Goal: Information Seeking & Learning: Learn about a topic

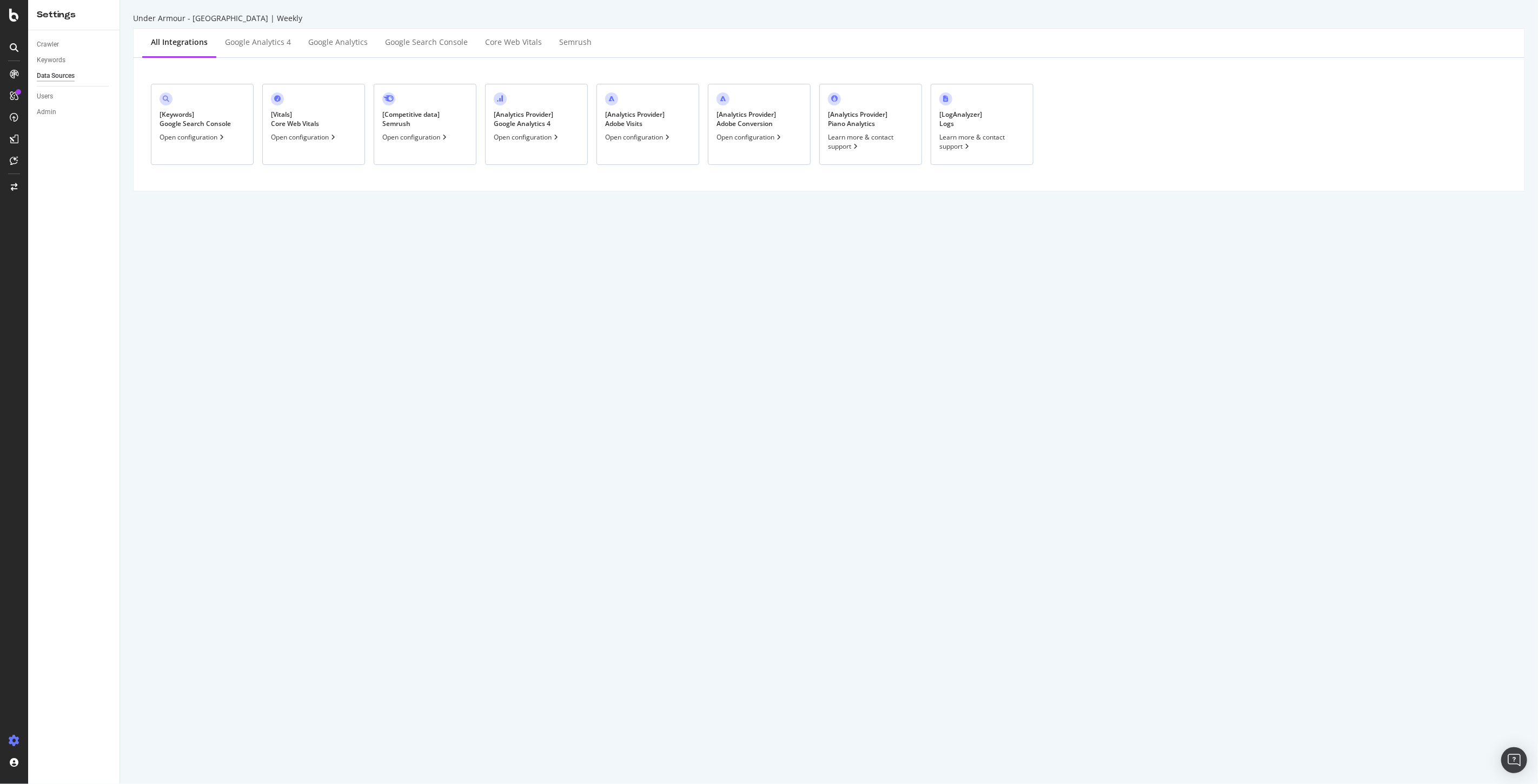
click at [737, 139] on div "Open configuration" at bounding box center [750, 137] width 66 height 9
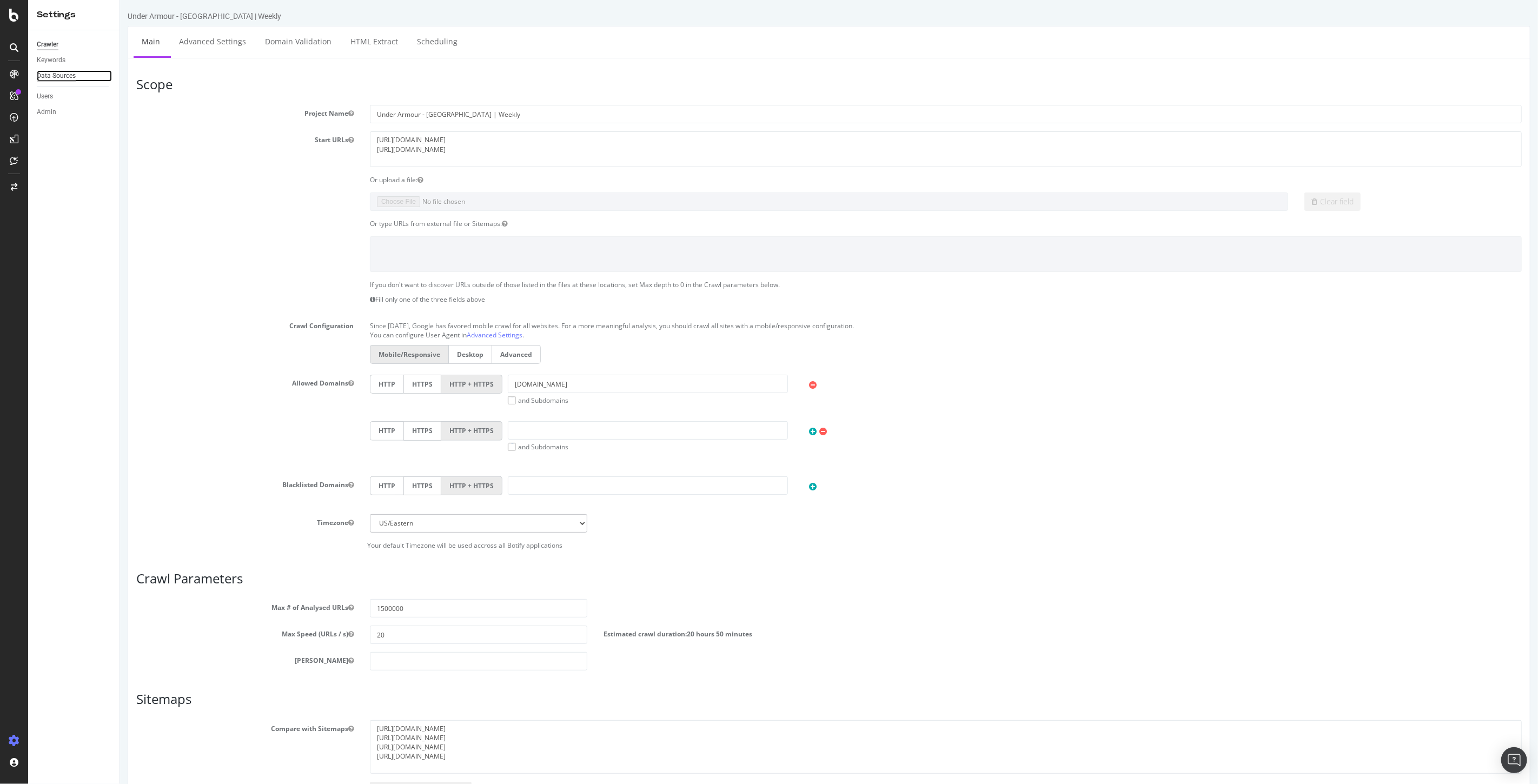
click at [62, 77] on div "Data Sources" at bounding box center [56, 76] width 39 height 11
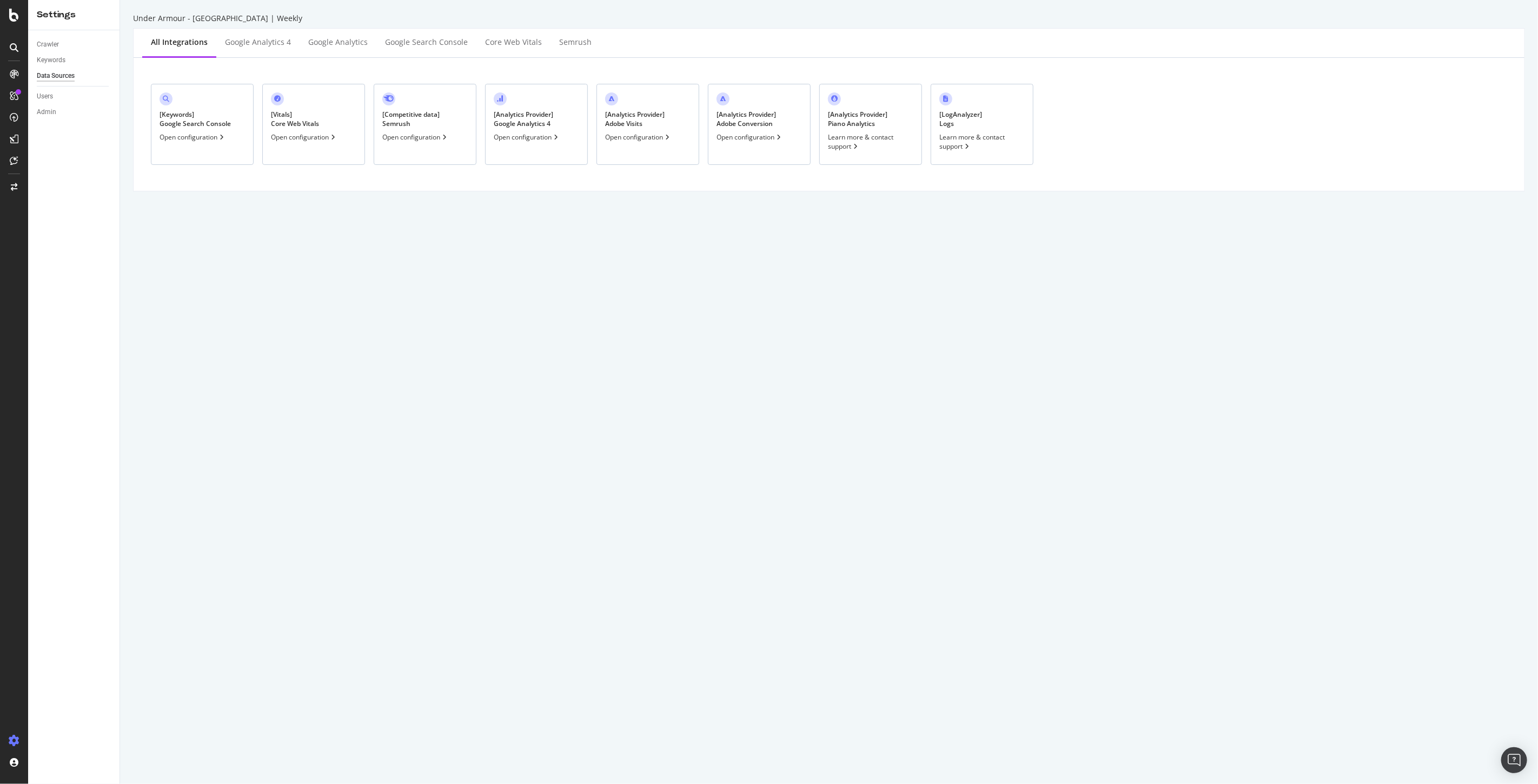
click at [627, 139] on div "Open configuration" at bounding box center [638, 137] width 66 height 9
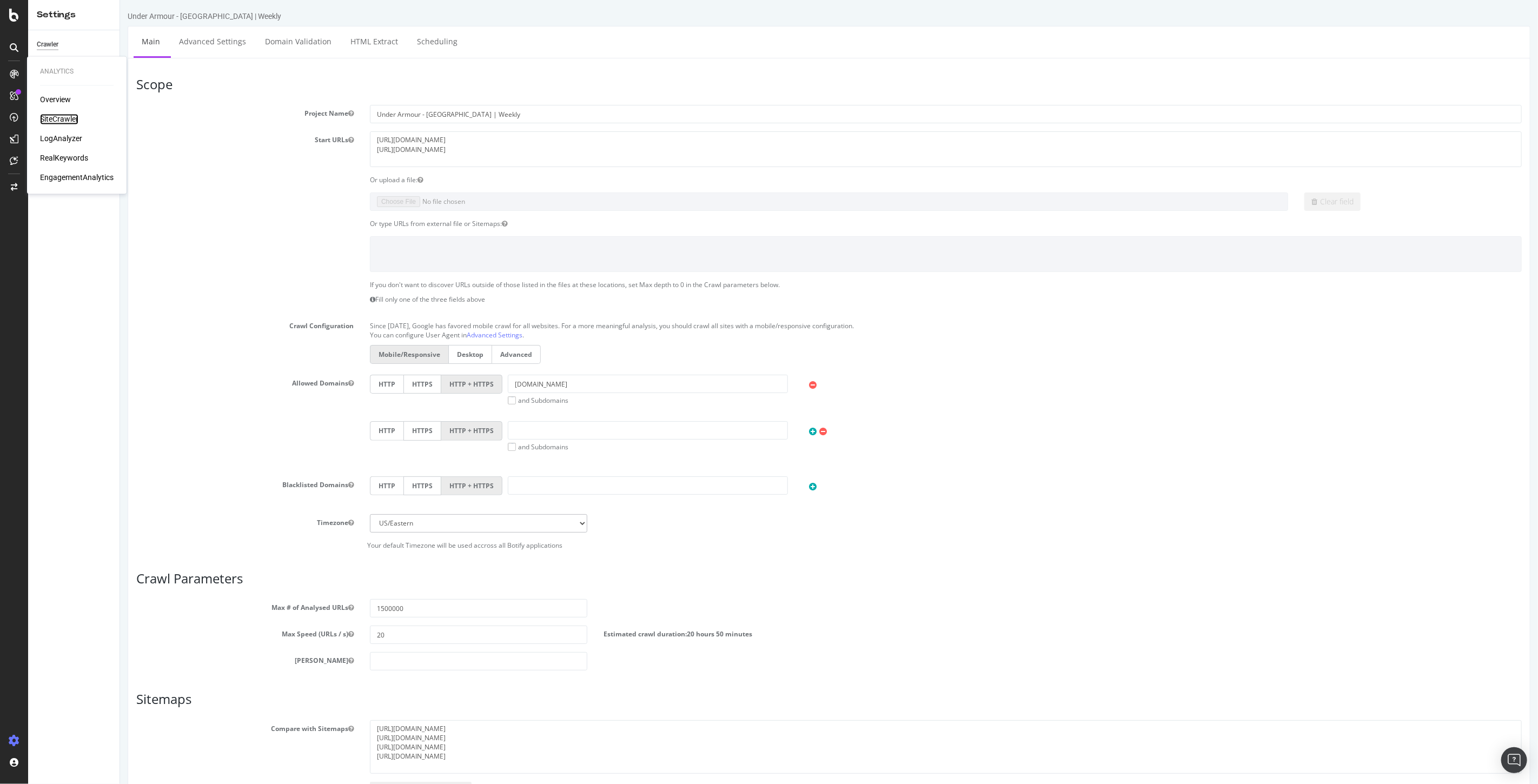
click at [56, 116] on div "SiteCrawler" at bounding box center [59, 119] width 38 height 11
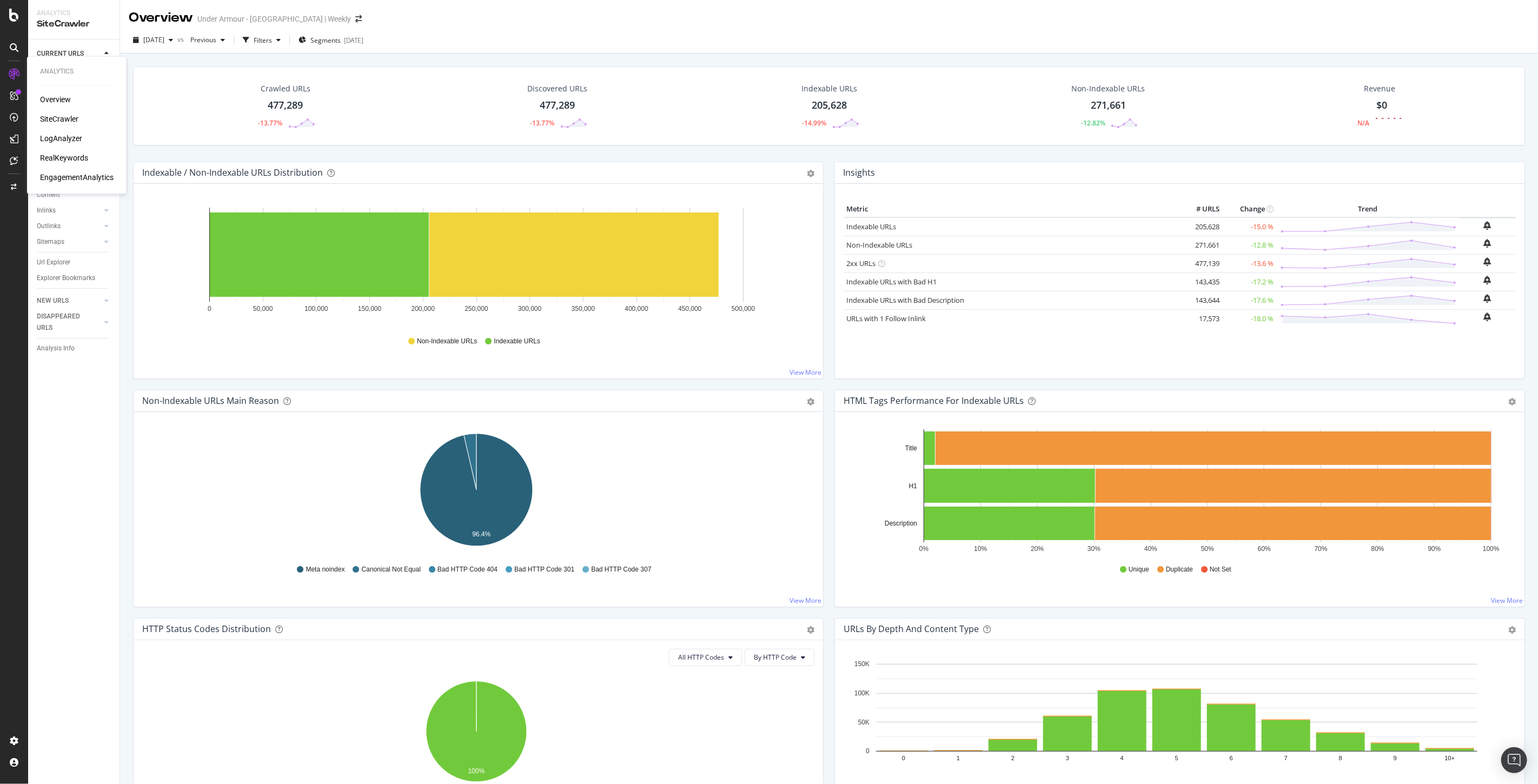
click at [64, 170] on div "Overview SiteCrawler LogAnalyzer RealKeywords EngagementAnalytics" at bounding box center [77, 139] width 74 height 89
click at [65, 176] on div "EngagementAnalytics" at bounding box center [77, 177] width 74 height 11
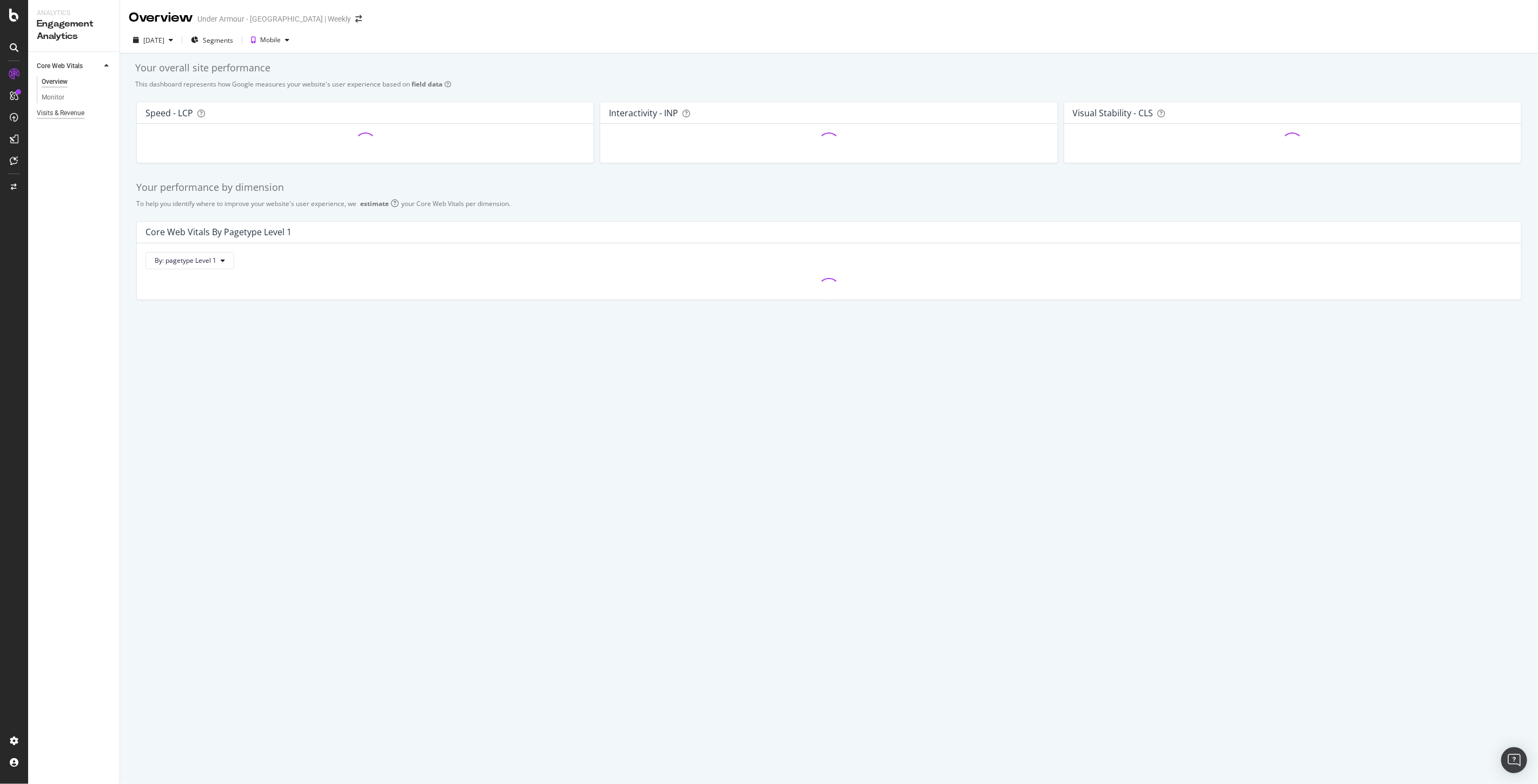
click at [57, 116] on div "Visits & Revenue" at bounding box center [61, 113] width 47 height 11
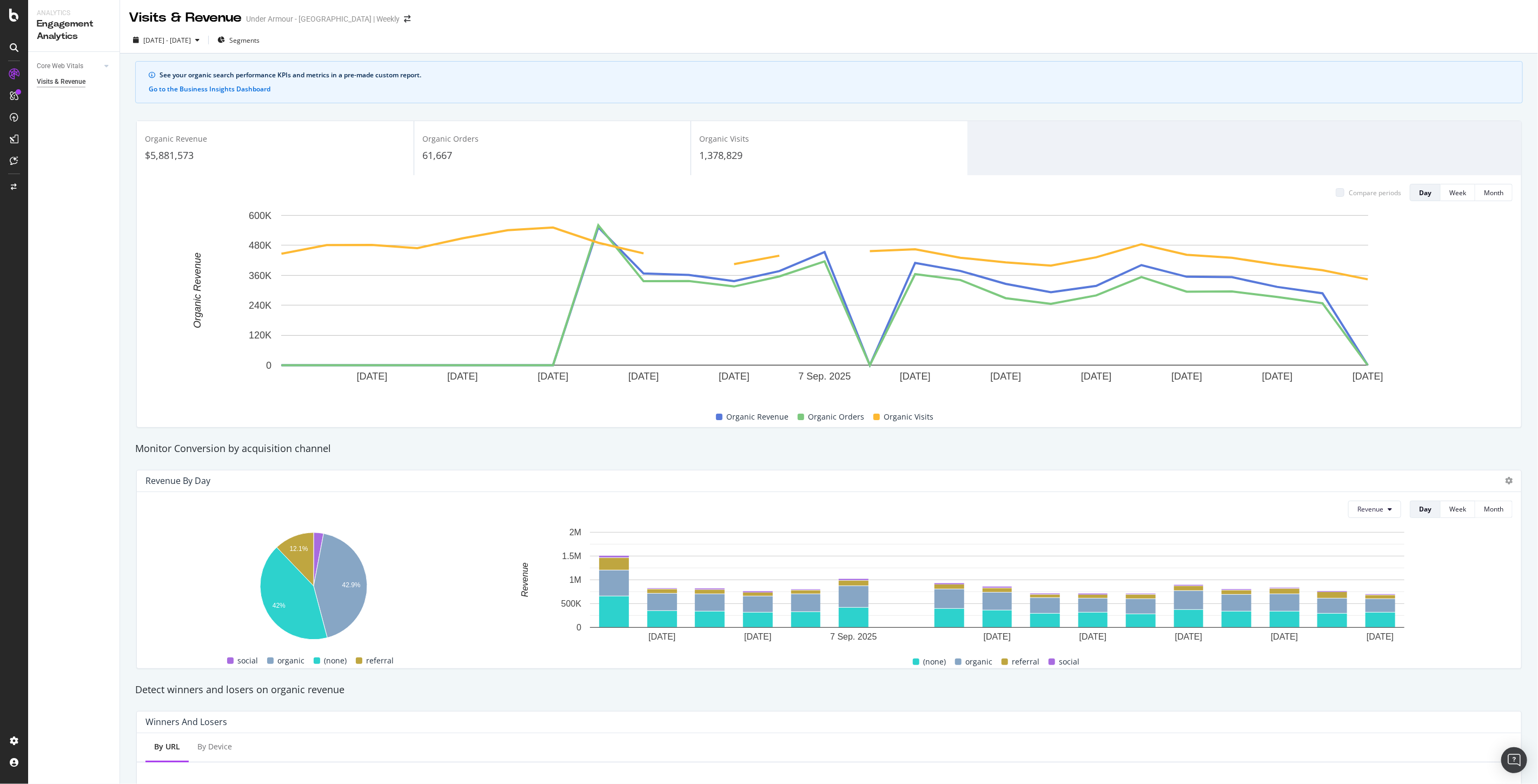
click at [729, 153] on span "1,378,829" at bounding box center [721, 155] width 43 height 13
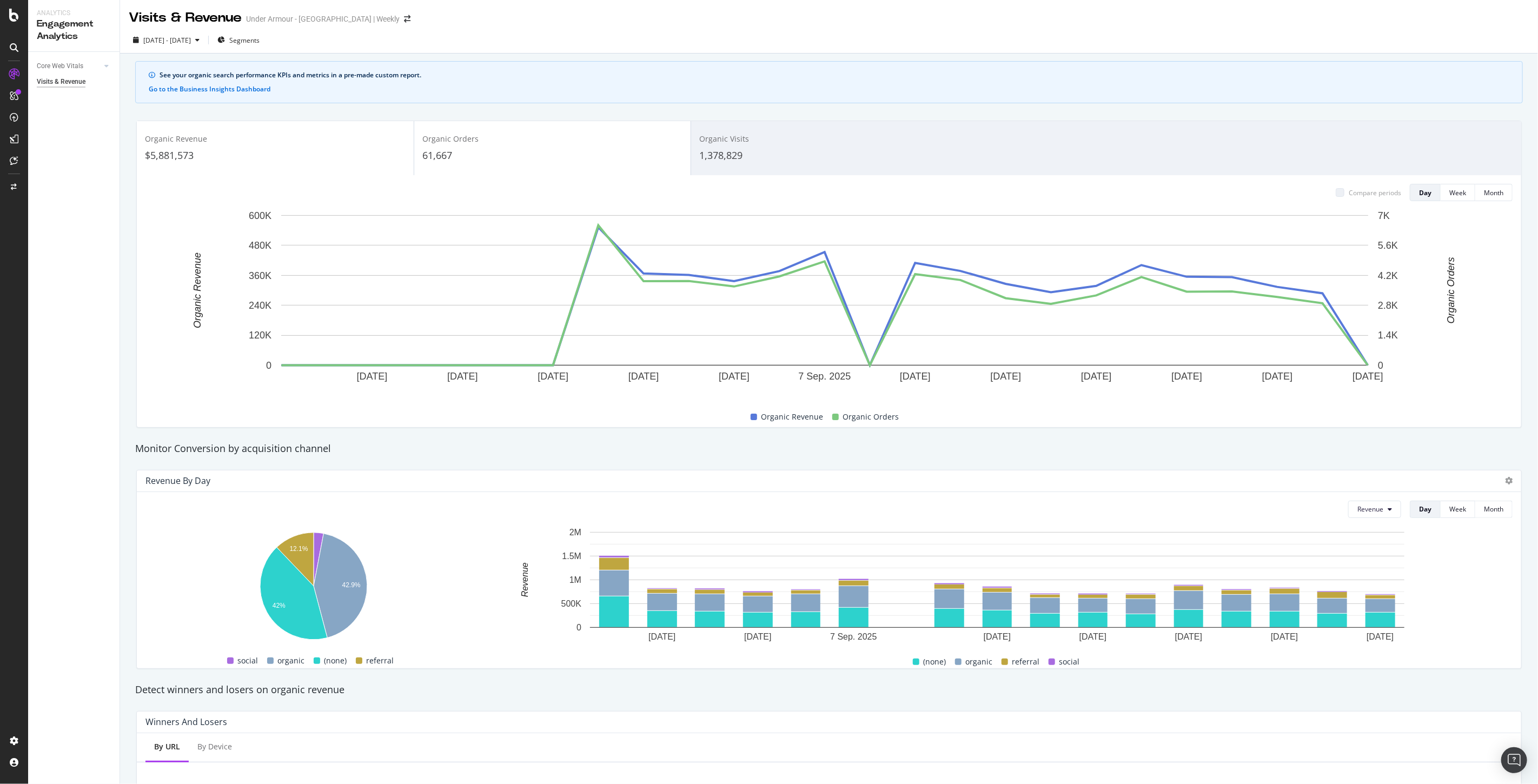
click at [733, 161] on span "1,378,829" at bounding box center [721, 155] width 43 height 13
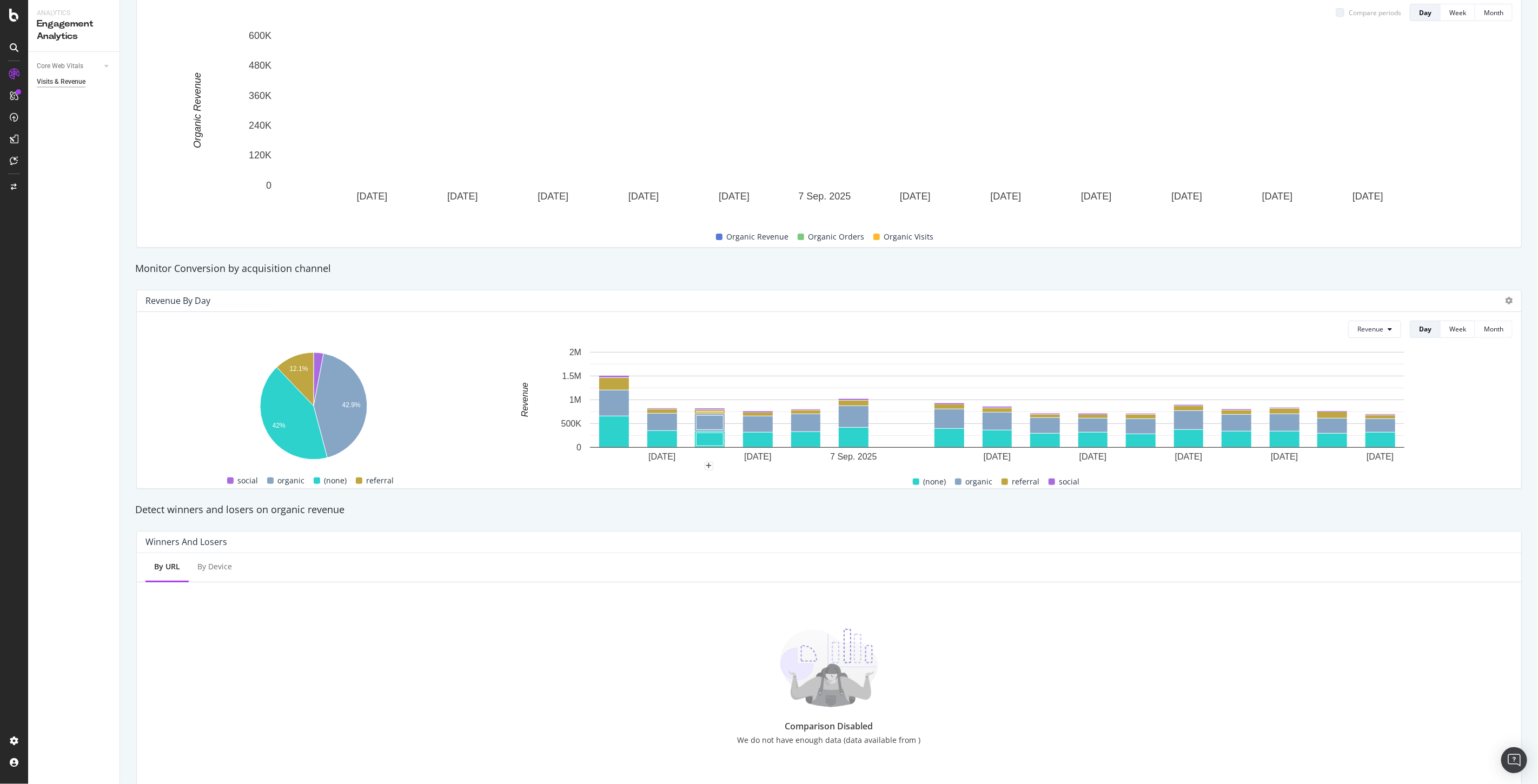
scroll to position [235, 0]
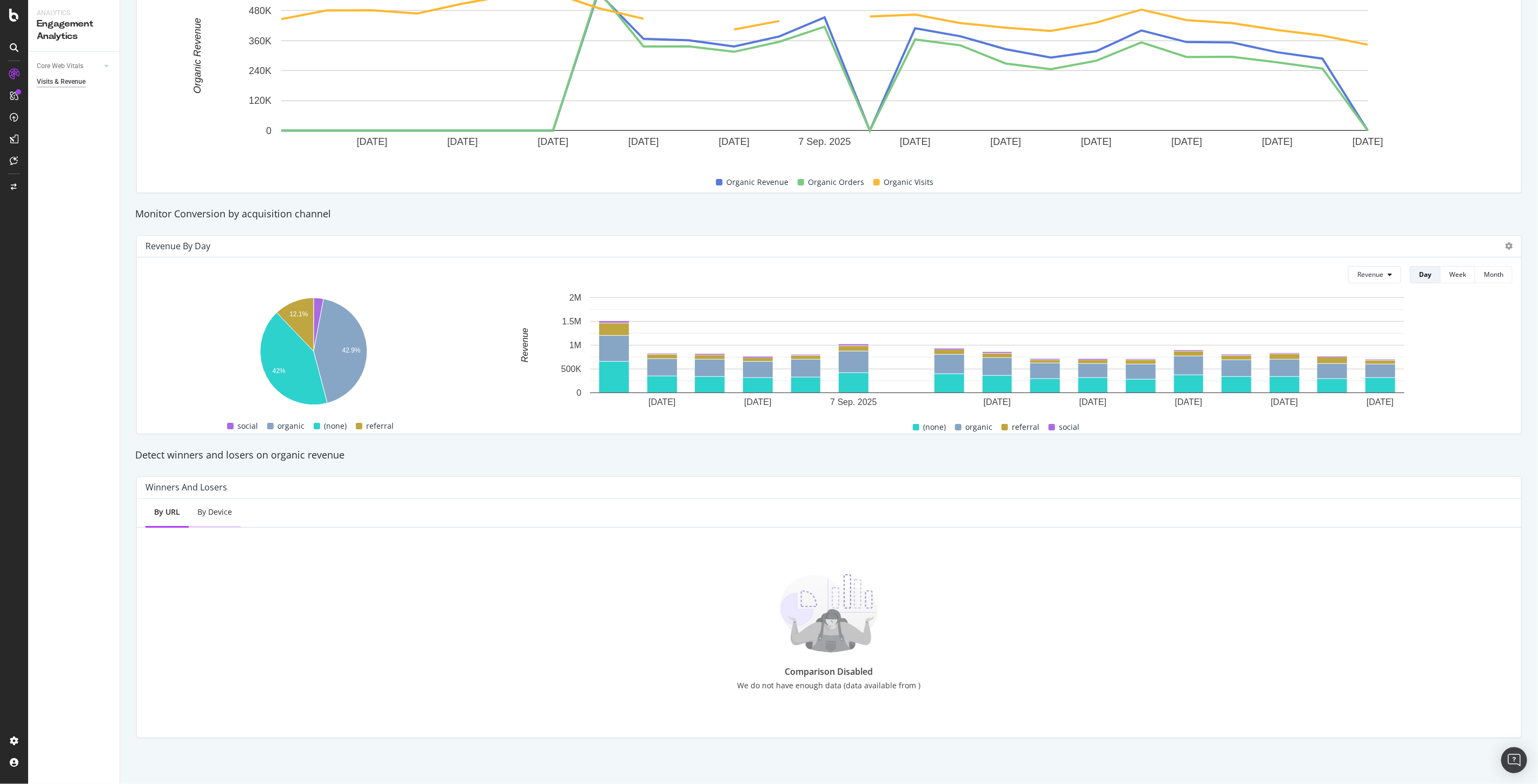
click at [219, 515] on div "By Device" at bounding box center [214, 512] width 34 height 11
click at [169, 512] on div "By URL" at bounding box center [167, 512] width 25 height 11
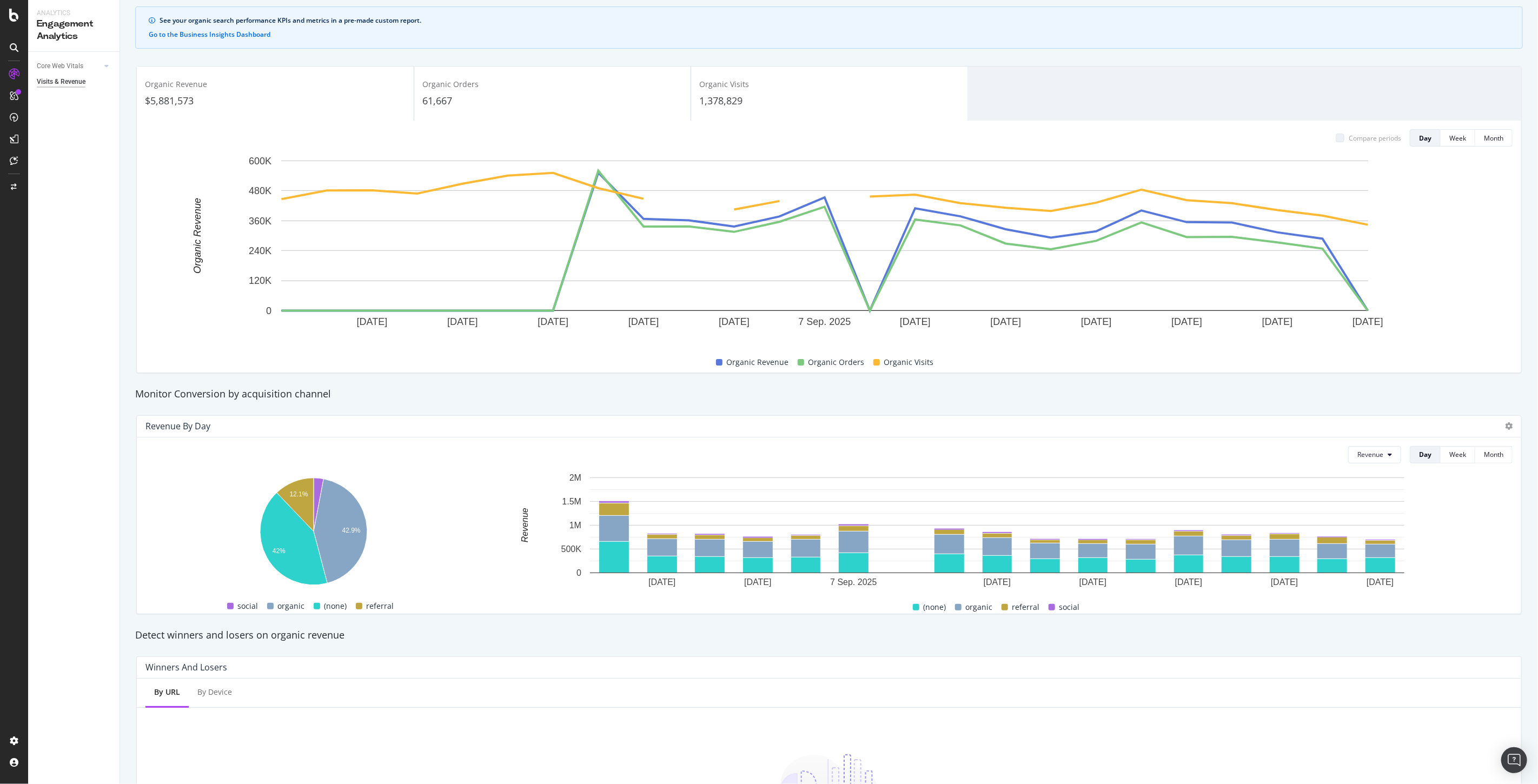
scroll to position [0, 0]
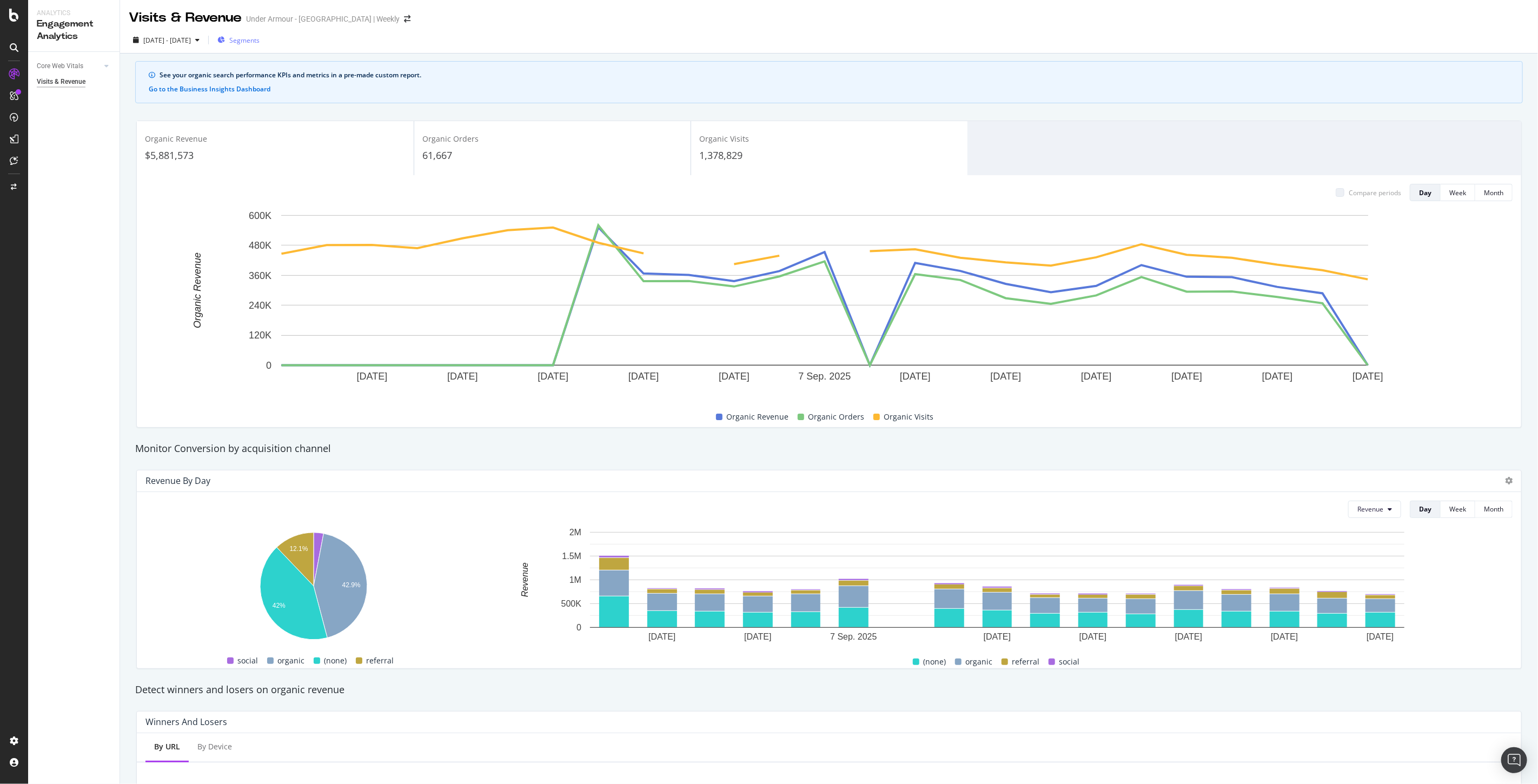
click at [259, 41] on span "Segments" at bounding box center [244, 40] width 30 height 9
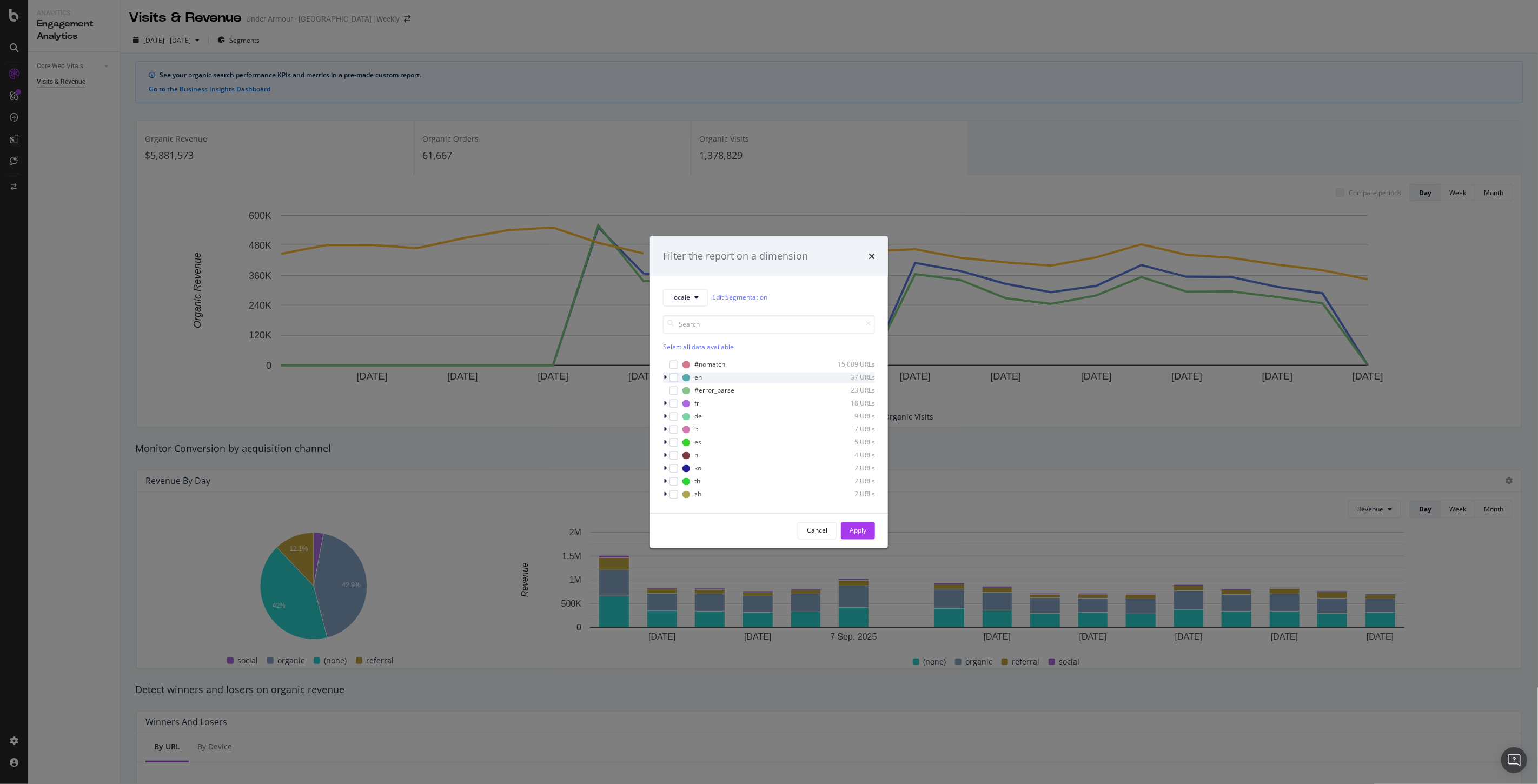
click at [666, 375] on icon "modal" at bounding box center [665, 377] width 3 height 6
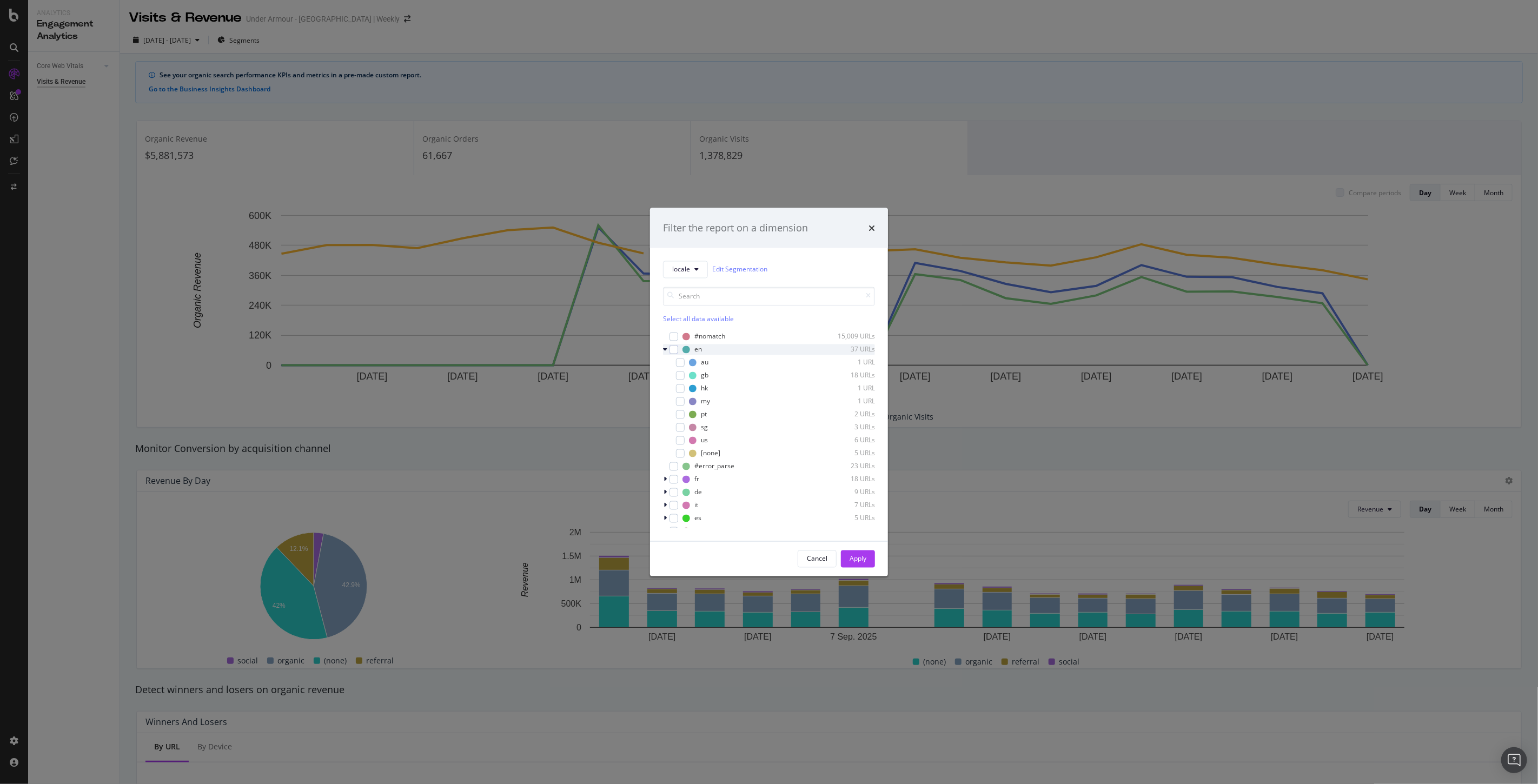
click at [664, 347] on icon "modal" at bounding box center [665, 349] width 4 height 6
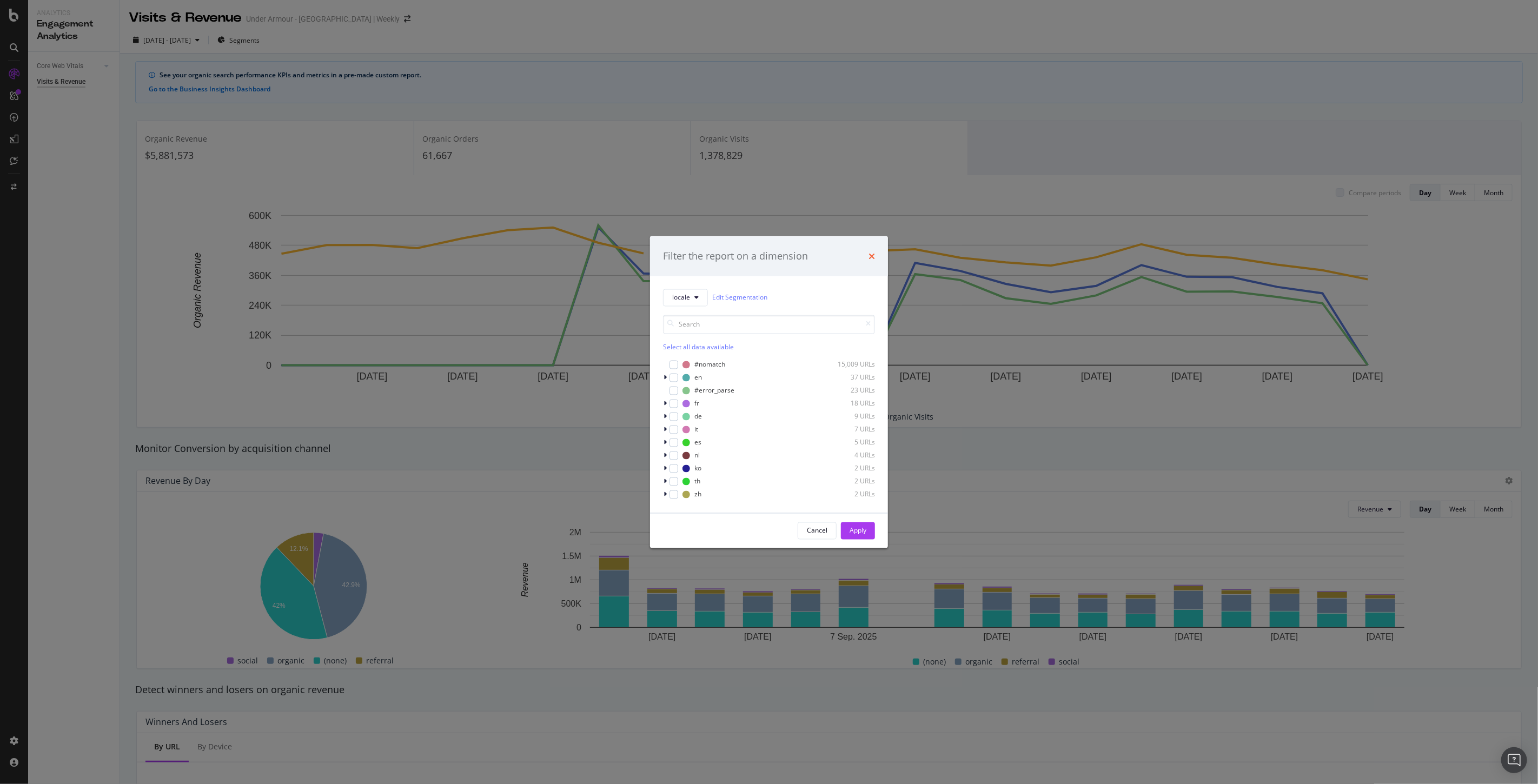
click at [872, 255] on icon "times" at bounding box center [872, 256] width 6 height 9
